Goal: Obtain resource: Download file/media

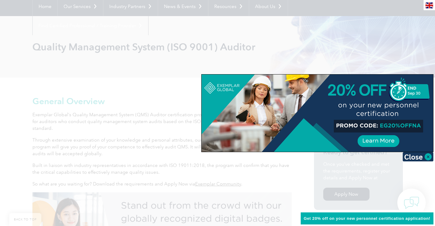
scroll to position [62, 0]
click at [416, 156] on img at bounding box center [418, 156] width 31 height 9
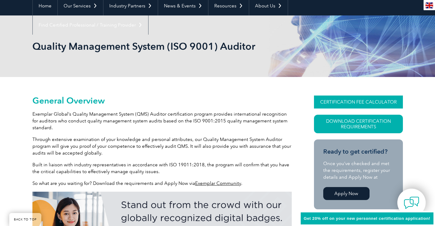
click at [369, 102] on link "CERTIFICATION FEE CALCULATOR" at bounding box center [358, 101] width 89 height 13
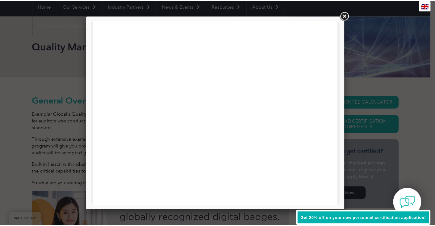
scroll to position [295, 0]
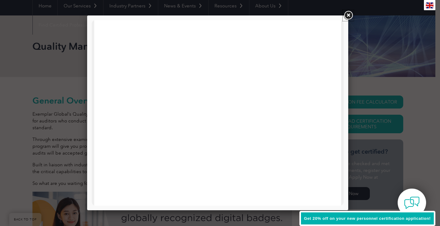
click at [349, 16] on link at bounding box center [347, 15] width 11 height 11
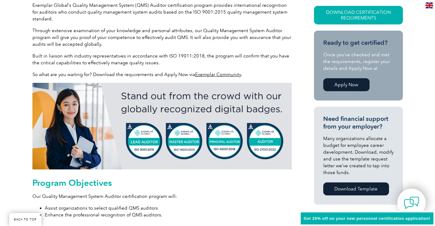
scroll to position [278, 0]
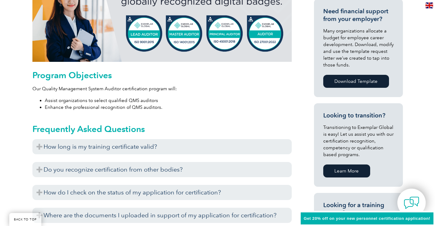
click at [356, 82] on link "Download Template" at bounding box center [356, 81] width 66 height 13
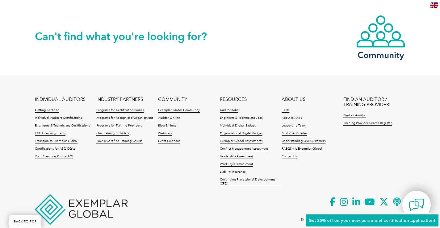
scroll to position [898, 0]
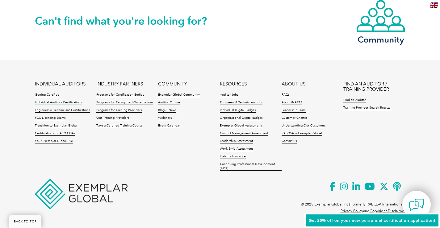
click at [62, 102] on link "Individual Auditors Certifications" at bounding box center [58, 103] width 47 height 4
